Goal: Information Seeking & Learning: Compare options

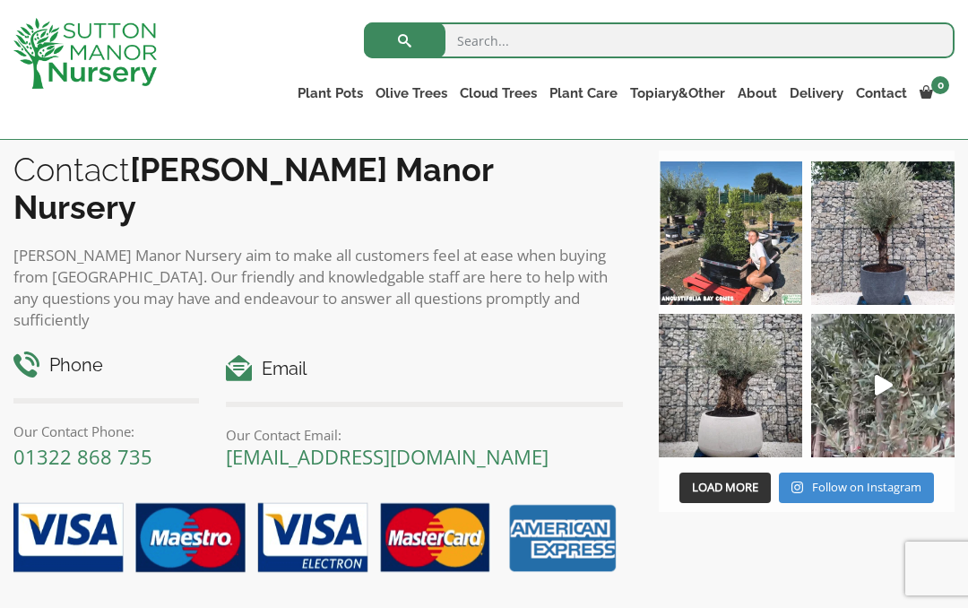
scroll to position [2058, 0]
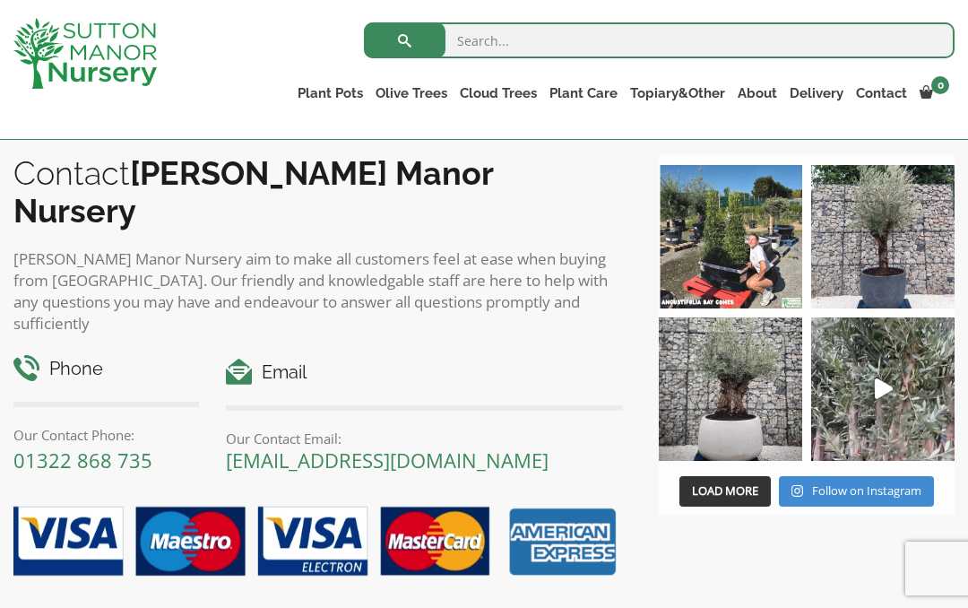
click at [752, 407] on img at bounding box center [730, 388] width 143 height 143
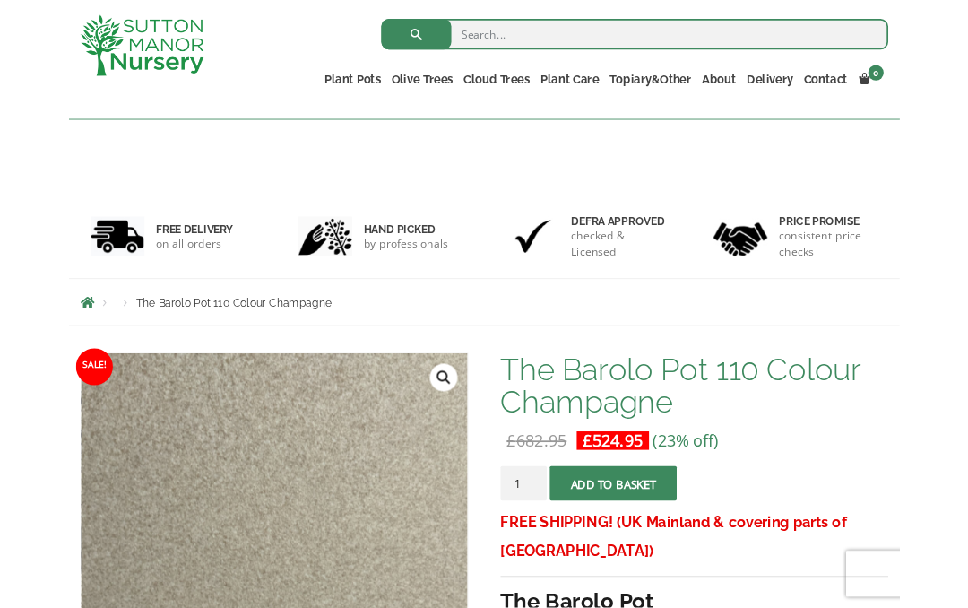
scroll to position [0, 0]
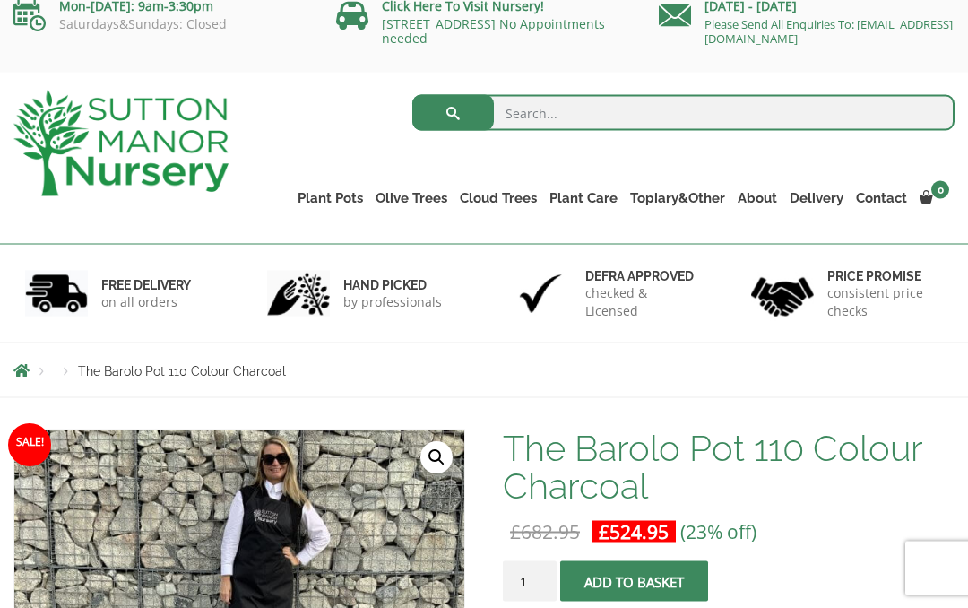
scroll to position [18, 0]
click at [0, 0] on link "Gnarled Olive Trees (Bella Range)" at bounding box center [0, 0] width 0 height 0
click at [0, 0] on link "Gnarled Olive Trees (Grande Range)" at bounding box center [0, 0] width 0 height 0
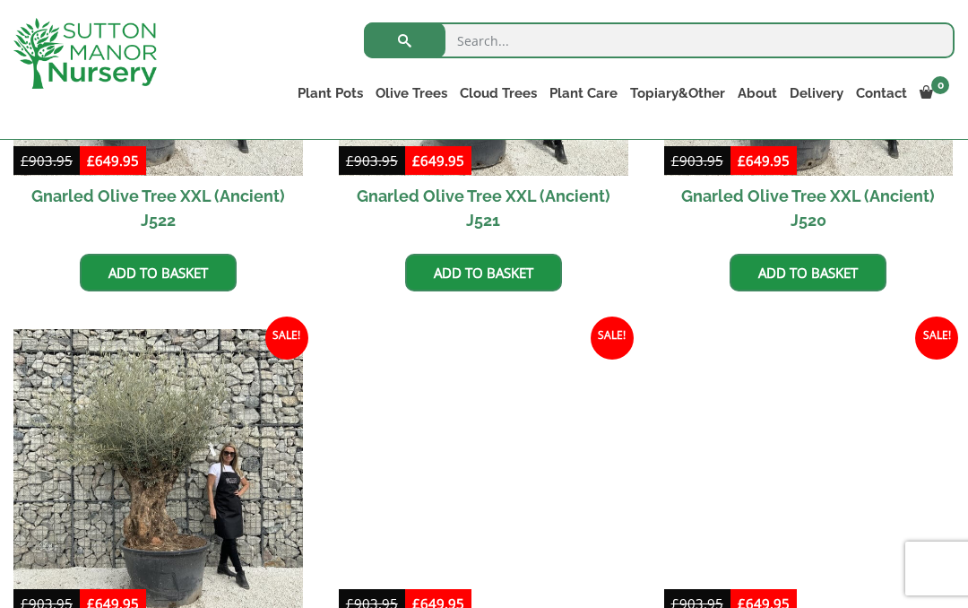
scroll to position [1153, 0]
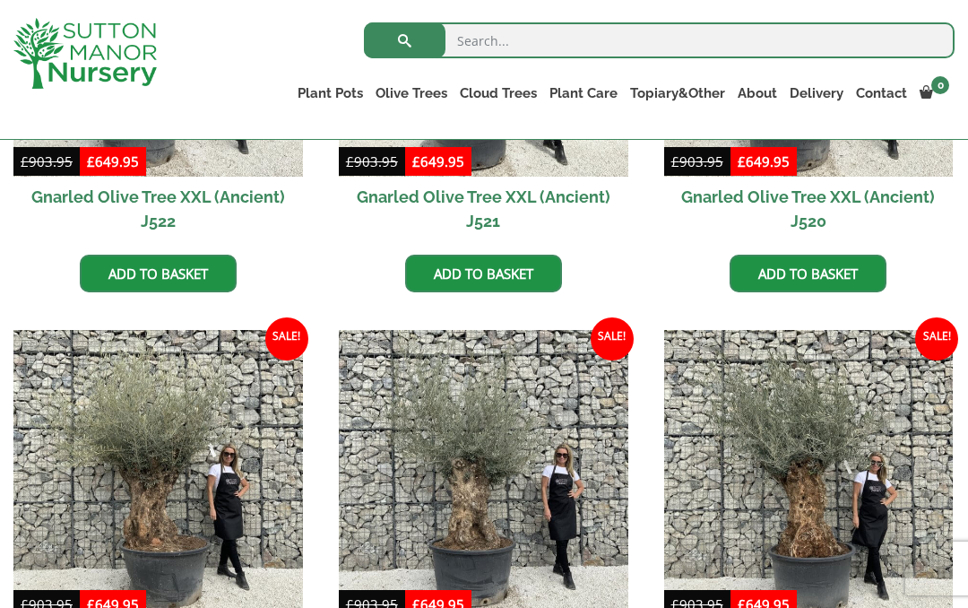
click at [0, 0] on link "Plateau Olive Trees (Mesa Range)" at bounding box center [0, 0] width 0 height 0
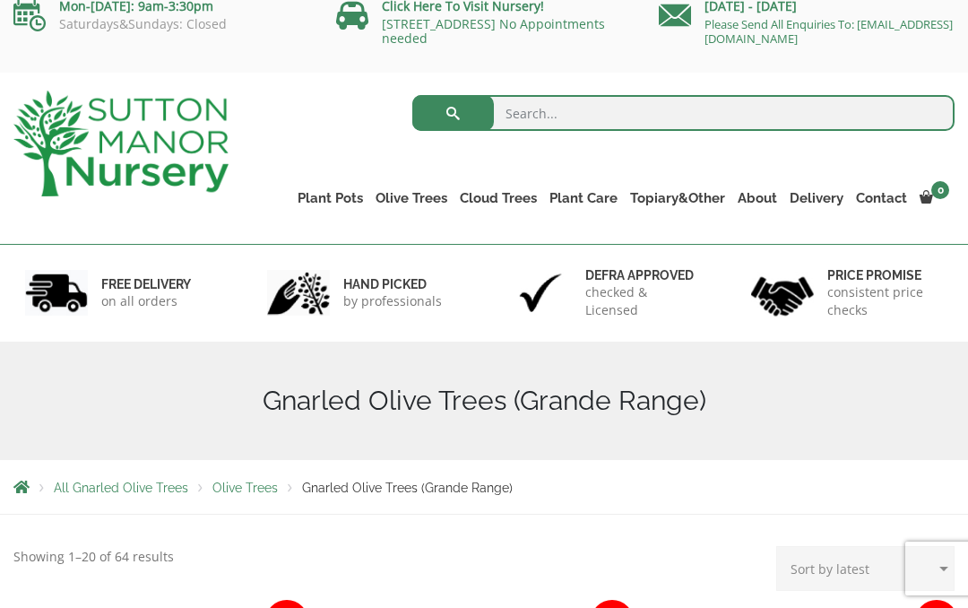
scroll to position [0, 0]
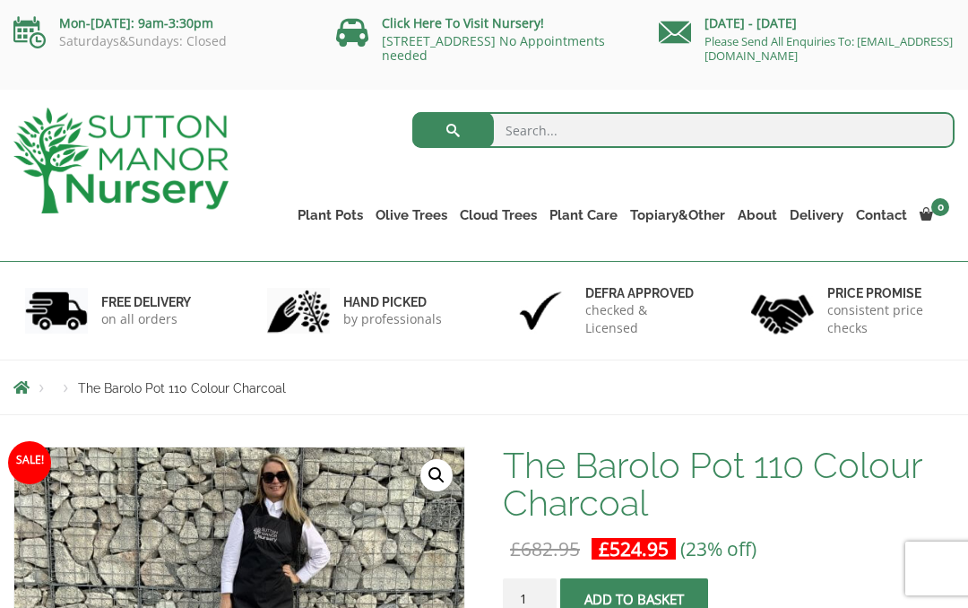
scroll to position [18, 0]
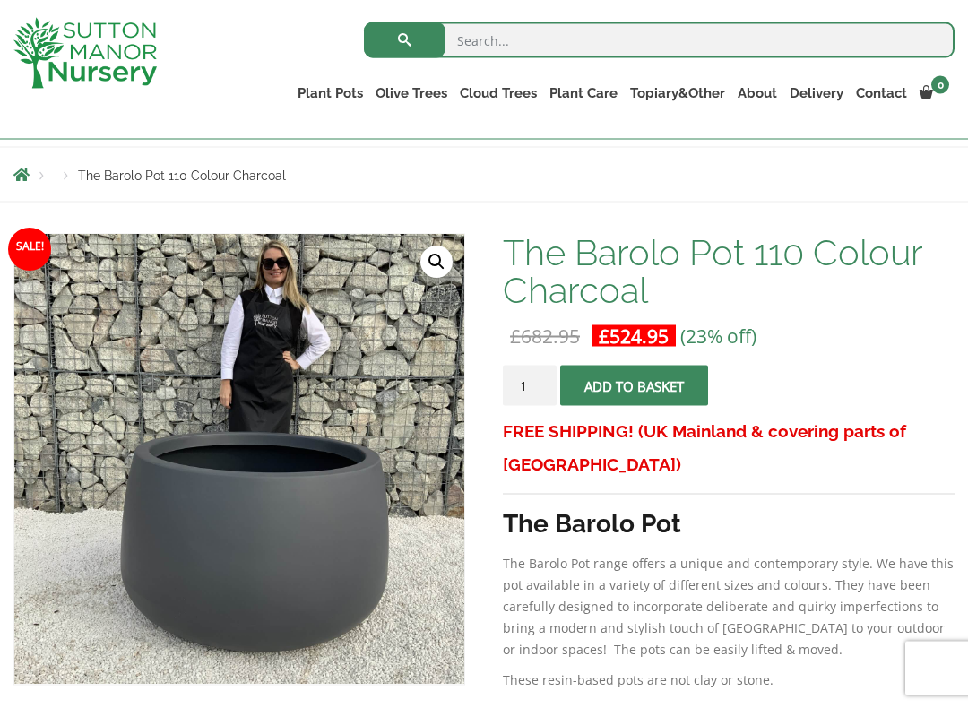
scroll to position [190, 0]
